Goal: Find specific page/section: Find specific page/section

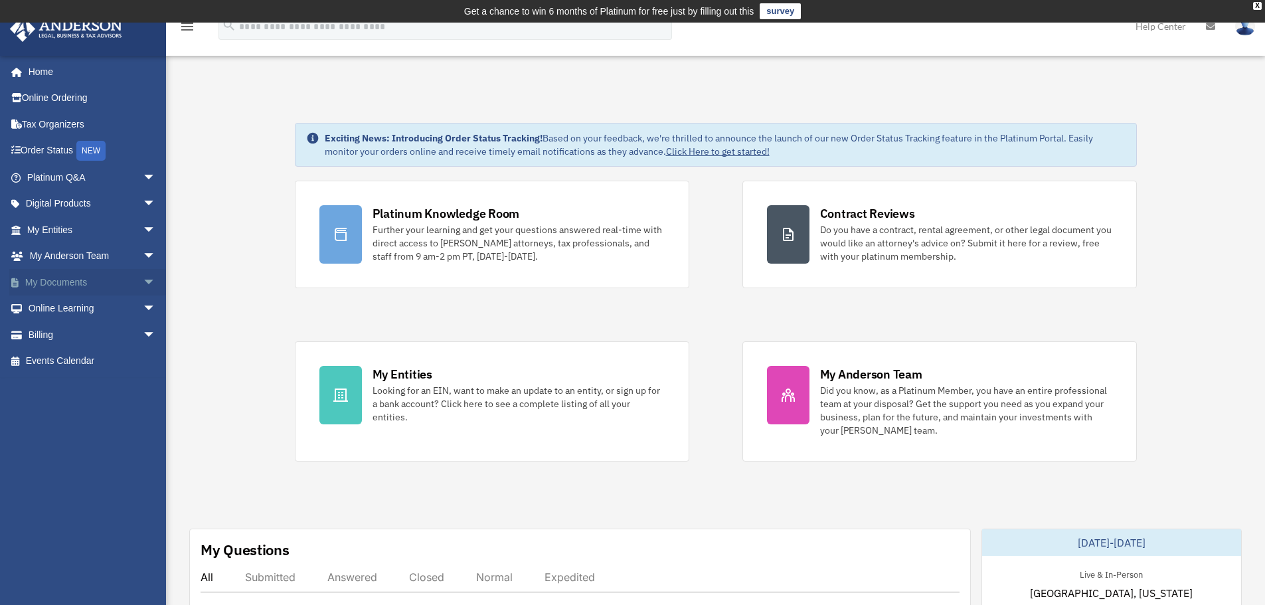
click at [143, 282] on span "arrow_drop_down" at bounding box center [156, 282] width 27 height 27
click at [45, 312] on span at bounding box center [43, 308] width 9 height 9
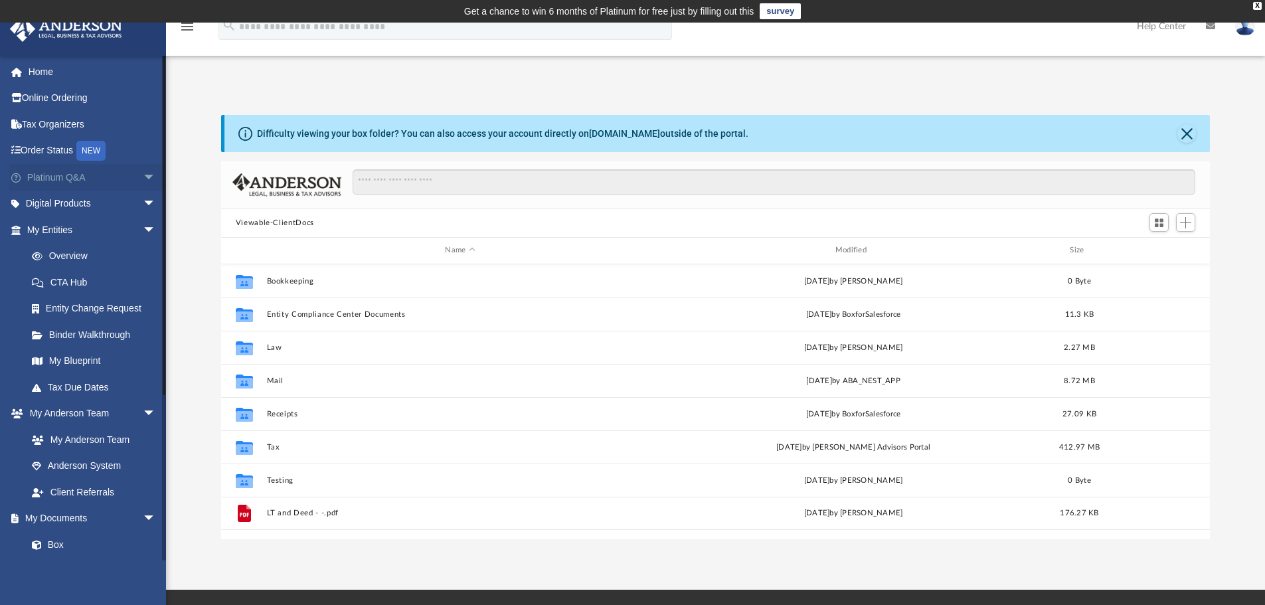
click at [143, 179] on span "arrow_drop_down" at bounding box center [156, 177] width 27 height 27
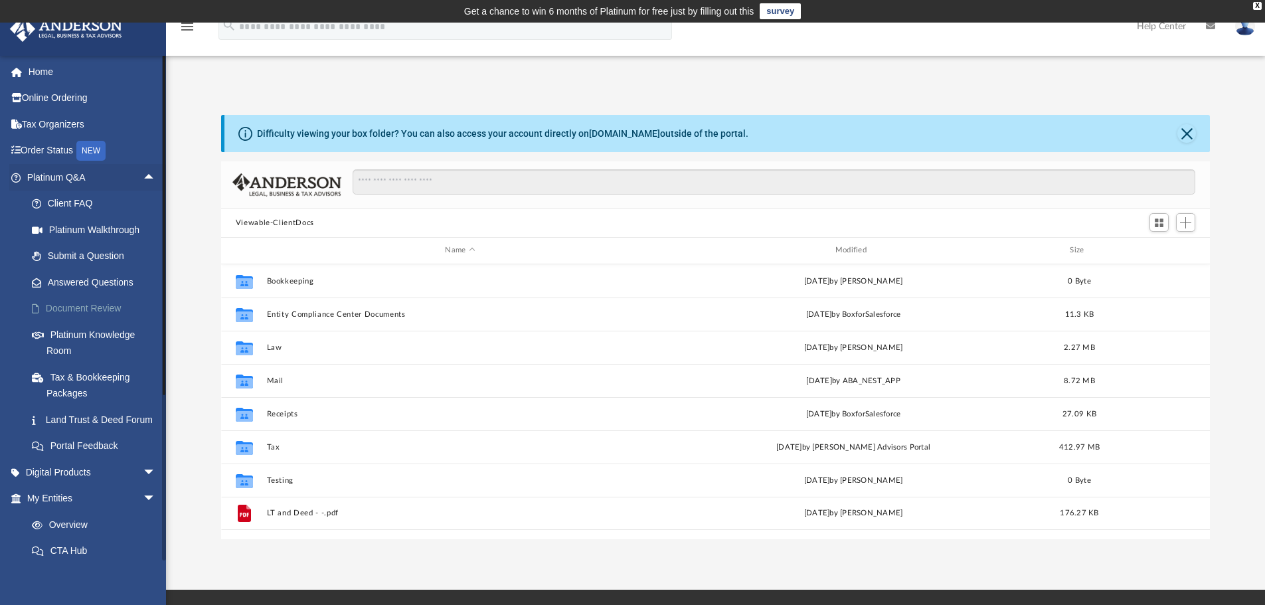
click at [66, 312] on link "Document Review" at bounding box center [97, 309] width 157 height 27
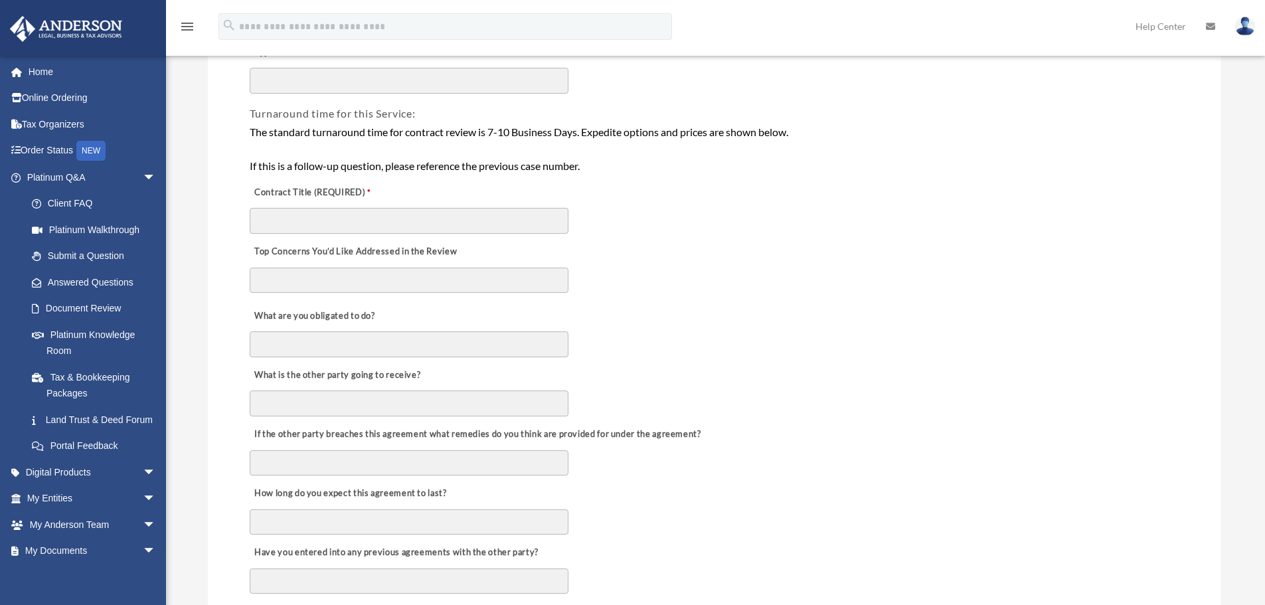
scroll to position [266, 0]
click at [41, 72] on link "Home" at bounding box center [92, 71] width 167 height 27
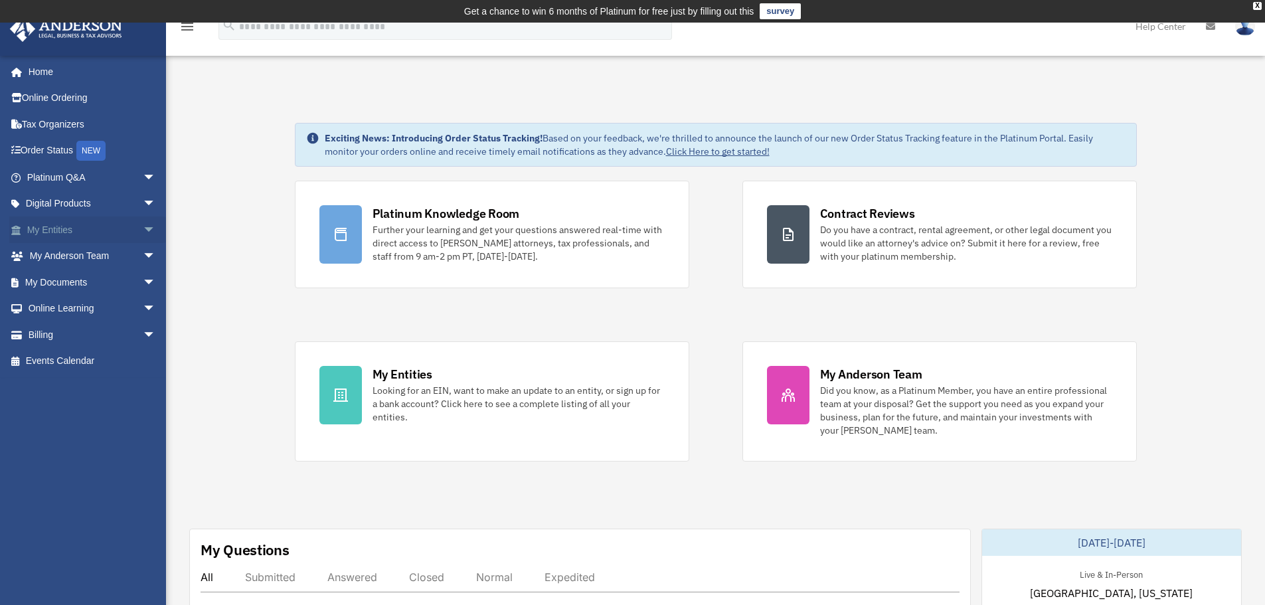
click at [143, 219] on span "arrow_drop_down" at bounding box center [156, 230] width 27 height 27
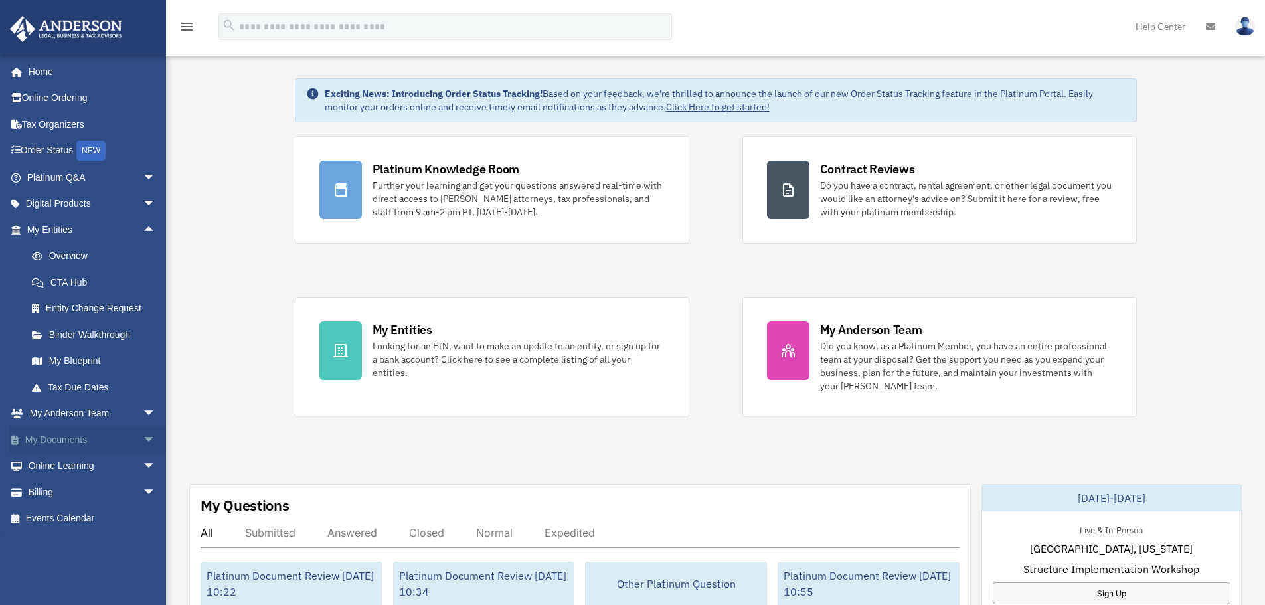
scroll to position [66, 0]
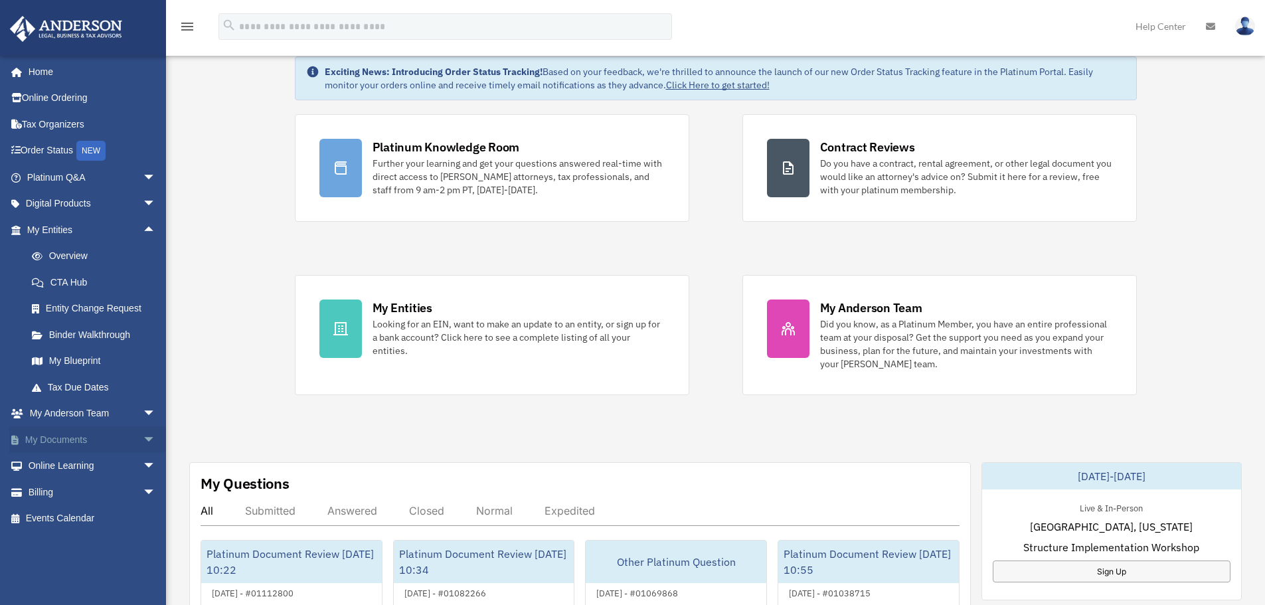
click at [143, 438] on span "arrow_drop_down" at bounding box center [156, 439] width 27 height 27
click at [59, 463] on link "Box" at bounding box center [97, 466] width 157 height 27
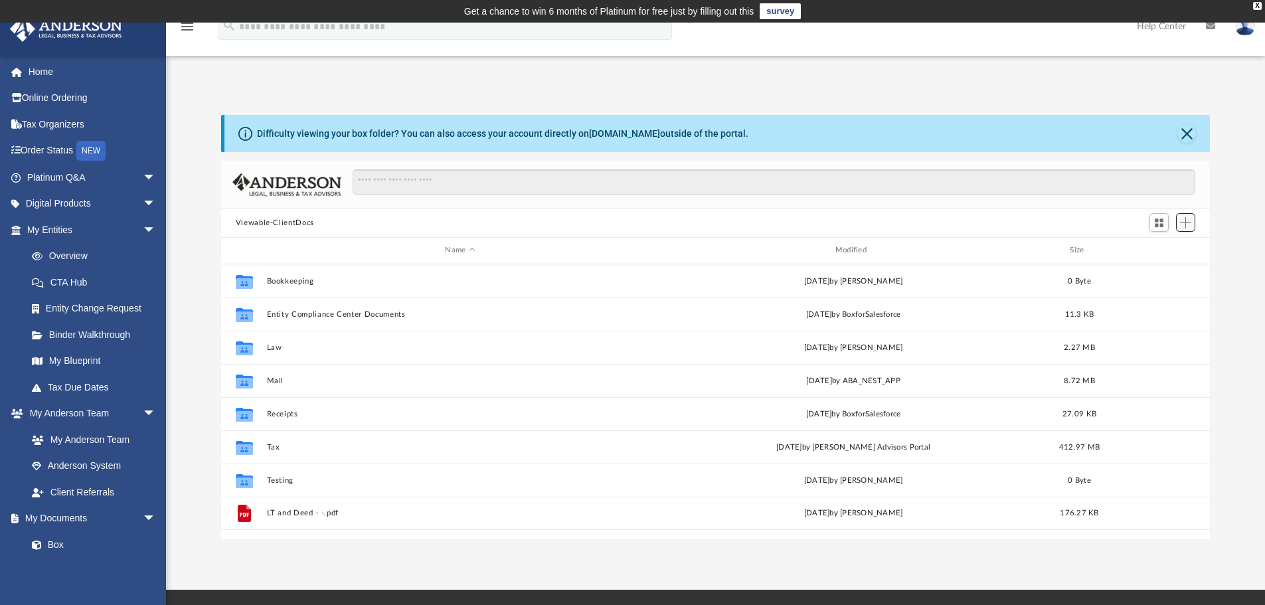
click at [1186, 227] on span "Add" at bounding box center [1185, 222] width 11 height 11
